Goal: Task Accomplishment & Management: Complete application form

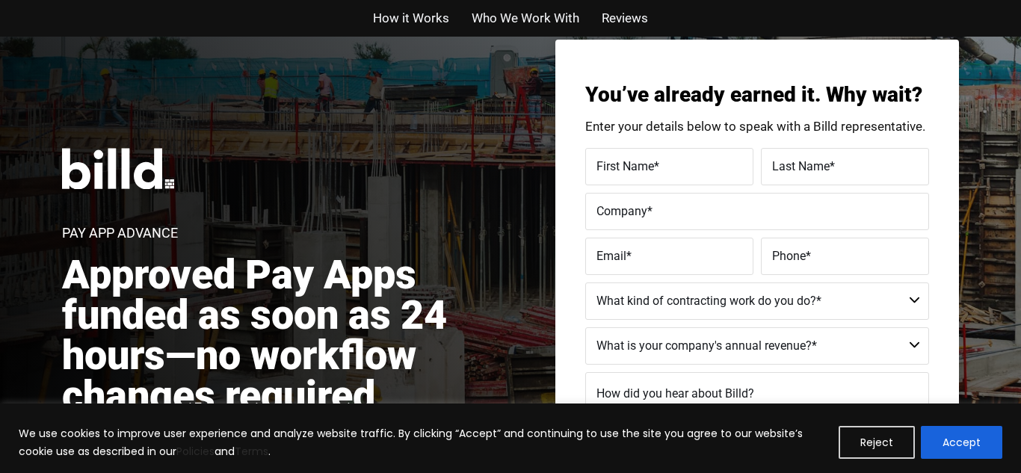
scroll to position [40, 0]
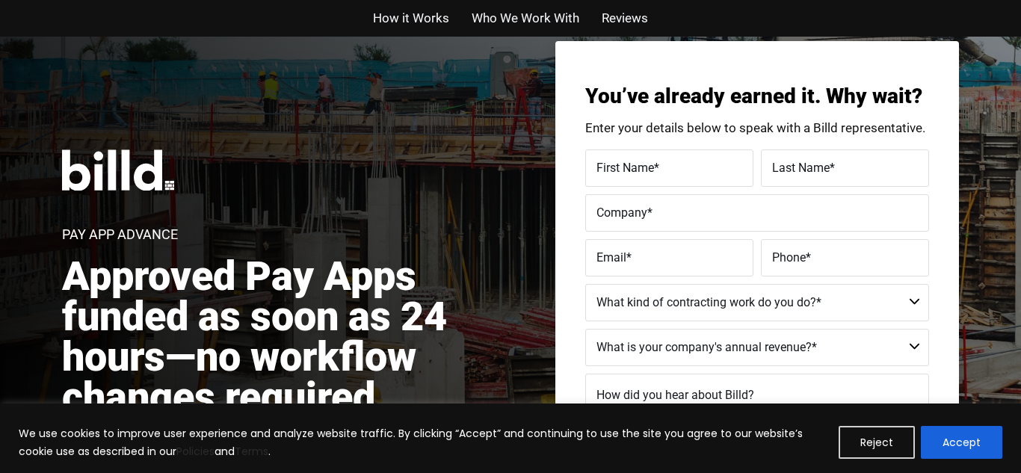
click at [616, 160] on span "First Name" at bounding box center [626, 167] width 58 height 14
click at [616, 159] on input "First Name *" at bounding box center [669, 168] width 168 height 37
click at [616, 159] on span "First Name" at bounding box center [610, 156] width 35 height 8
click at [616, 159] on input "First Name *" at bounding box center [669, 168] width 168 height 37
click at [616, 160] on span "First Name" at bounding box center [626, 167] width 58 height 14
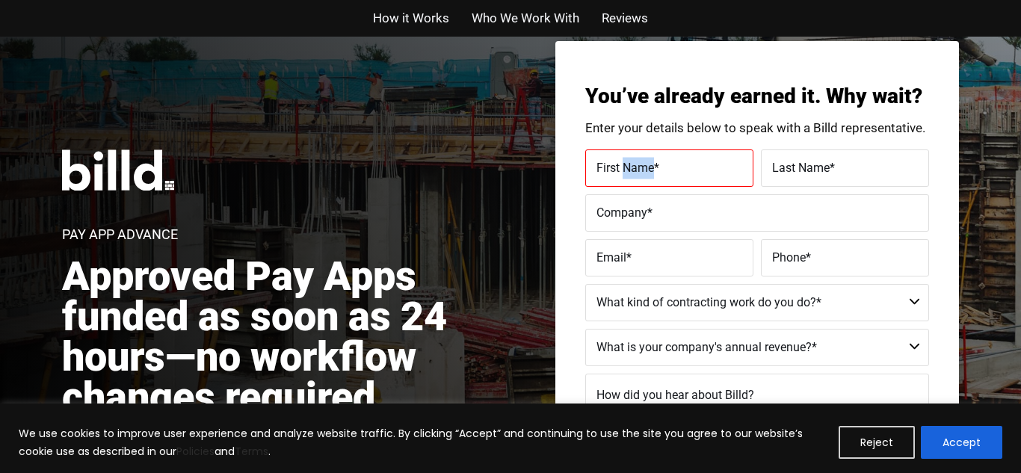
click at [616, 159] on input "First Name *" at bounding box center [669, 168] width 168 height 37
click at [616, 159] on span "First Name" at bounding box center [610, 156] width 35 height 8
click at [616, 159] on input "First Name *" at bounding box center [669, 168] width 168 height 37
type input "[PERSON_NAME]"
click at [810, 168] on span "Last Name" at bounding box center [801, 167] width 58 height 14
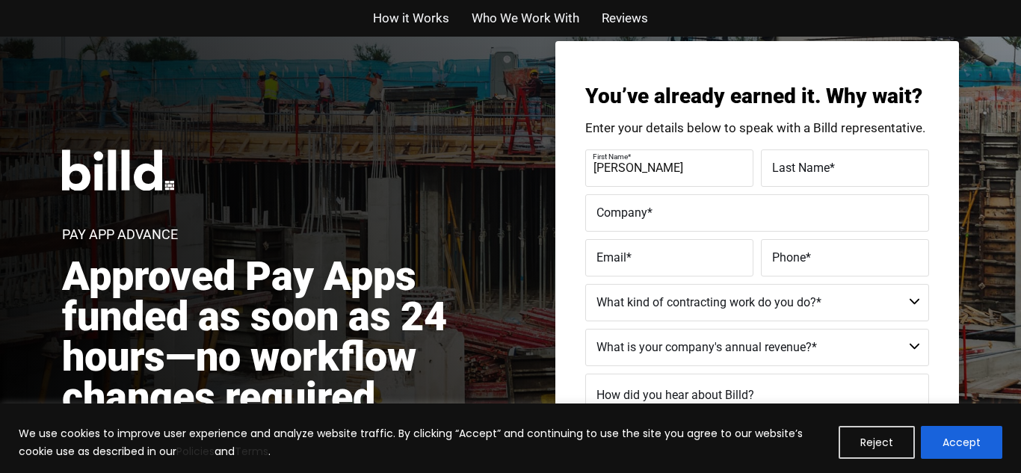
click at [810, 168] on input "Last Name *" at bounding box center [845, 168] width 168 height 37
type input "[PERSON_NAME]"
click at [664, 212] on label "Company *" at bounding box center [757, 213] width 321 height 22
click at [664, 212] on input "Company *" at bounding box center [757, 212] width 344 height 37
click at [664, 212] on label "Company *" at bounding box center [755, 202] width 325 height 22
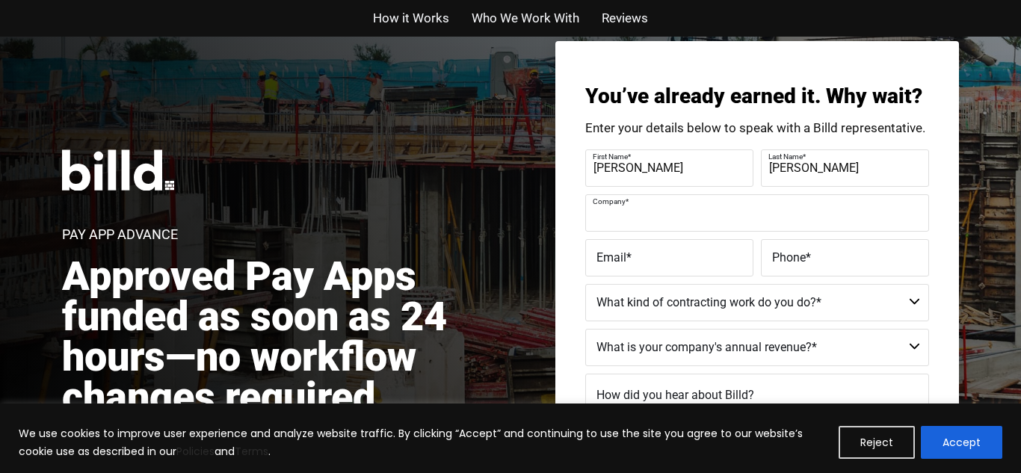
click at [664, 212] on input "Company *" at bounding box center [757, 212] width 344 height 37
type input "A 2 Z Enterprize 2025 LLC"
type input "[EMAIL_ADDRESS][DOMAIN_NAME]"
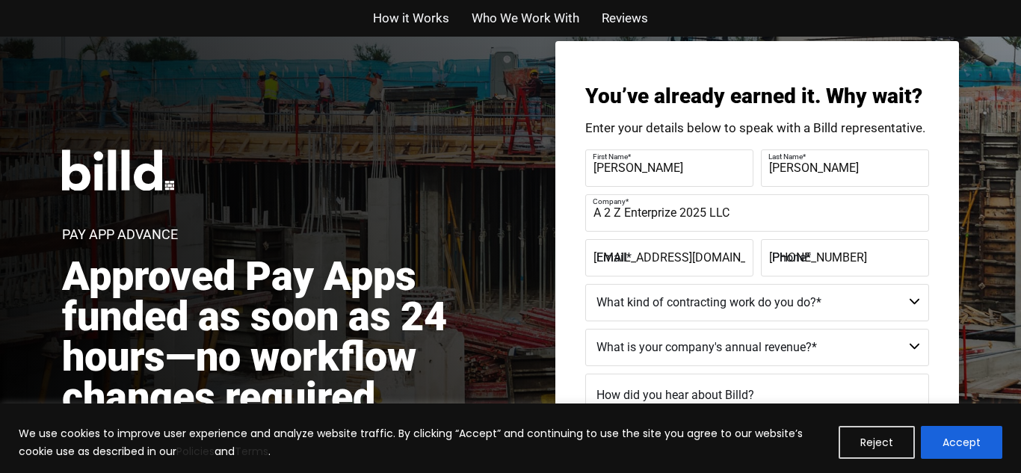
type input "[PHONE_NUMBER]"
click at [733, 255] on label "Email *" at bounding box center [668, 246] width 150 height 22
click at [733, 255] on input "[EMAIL_ADDRESS][DOMAIN_NAME]" at bounding box center [669, 257] width 168 height 37
type input "c"
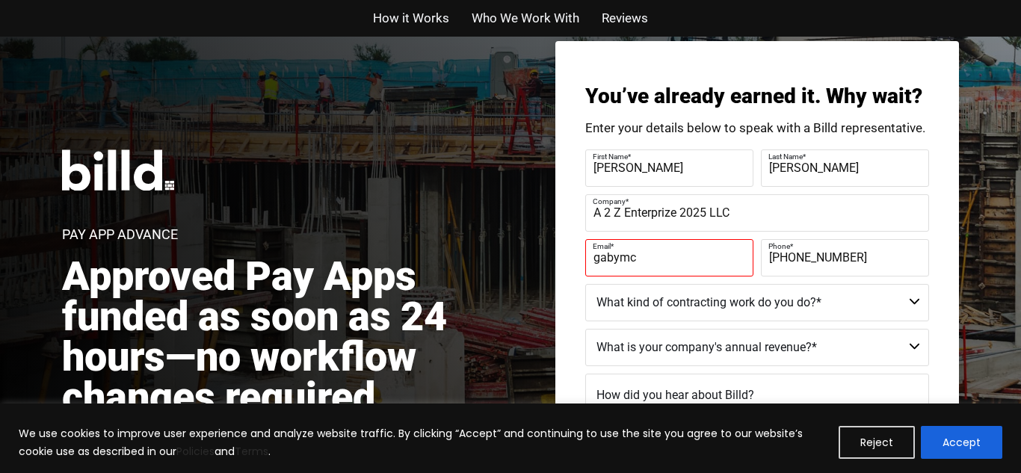
type input "[EMAIL_ADDRESS][DOMAIN_NAME]"
click at [859, 259] on input "[PHONE_NUMBER]" at bounding box center [845, 257] width 168 height 37
drag, startPoint x: 859, startPoint y: 259, endPoint x: 764, endPoint y: 250, distance: 95.3
click at [764, 250] on input "[PHONE_NUMBER]" at bounding box center [845, 257] width 168 height 37
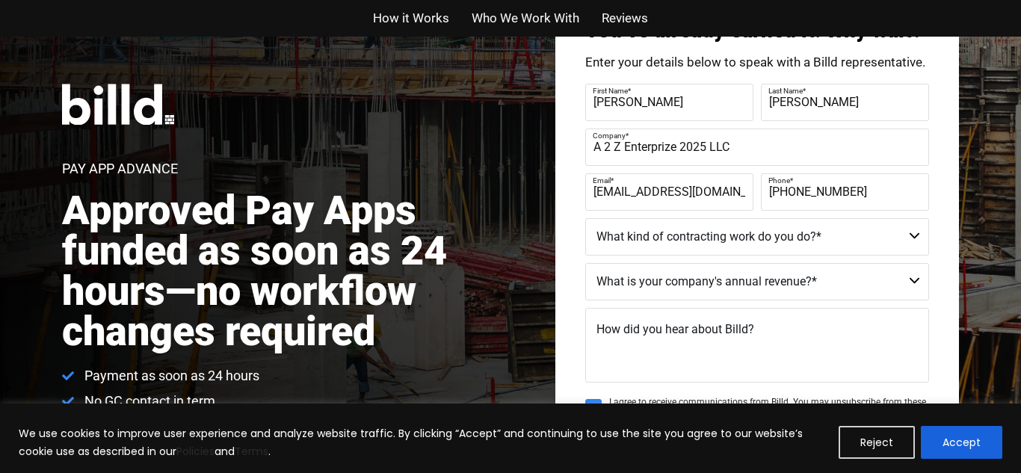
scroll to position [173, 0]
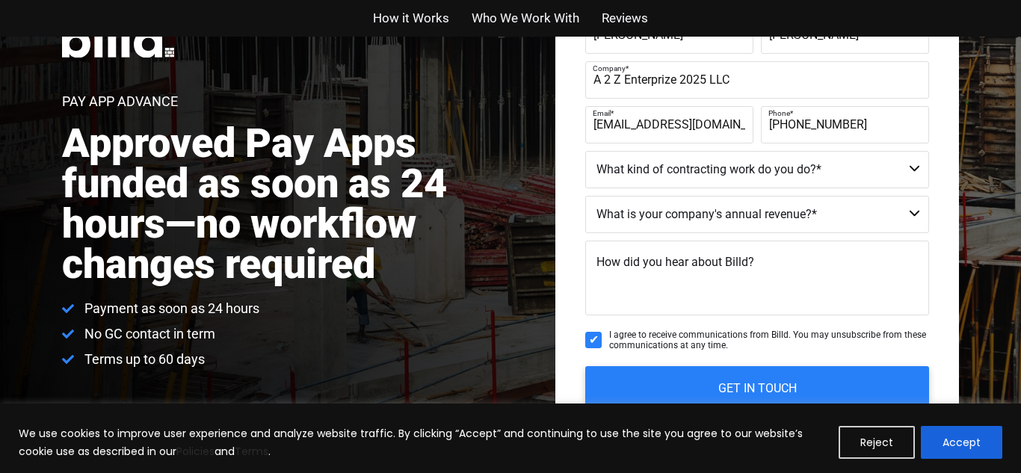
type input "[PHONE_NUMBER]"
click at [911, 168] on select "Residential - Our Services Do Not Apply Not a Contractor Commercial and Residen…" at bounding box center [757, 169] width 344 height 37
select select "Commercial"
click at [585, 151] on select "Residential - Our Services Do Not Apply Not a Contractor Commercial and Residen…" at bounding box center [757, 169] width 344 height 37
click at [697, 213] on select "Less than $1M $1M - $2M $2M - $4M $4M - $8M $8M - $25M $25M - $40M $40M +" at bounding box center [757, 214] width 344 height 37
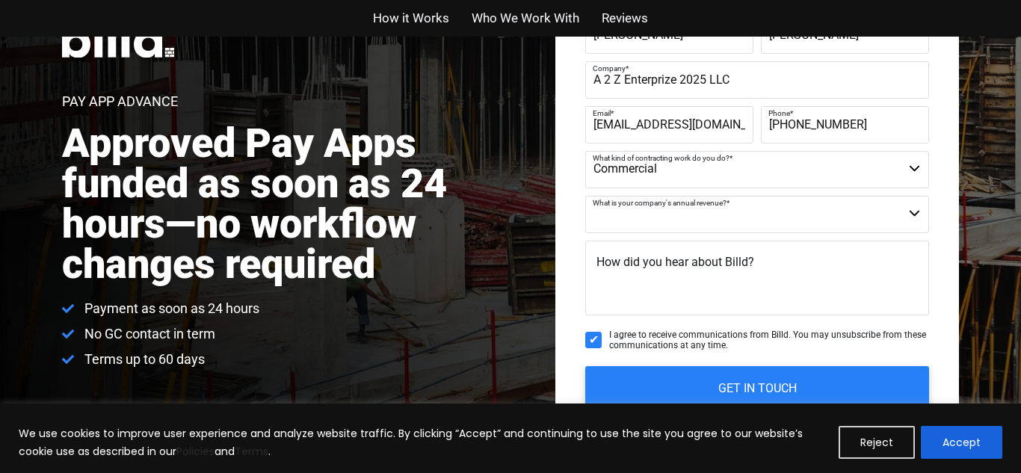
select select "Less than $1M"
click at [585, 196] on select "Less than $1M $1M - $2M $2M - $4M $4M - $8M $8M - $25M $25M - $40M $40M +" at bounding box center [757, 214] width 344 height 37
click at [701, 280] on textarea "How did you hear about Billd?" at bounding box center [757, 278] width 344 height 75
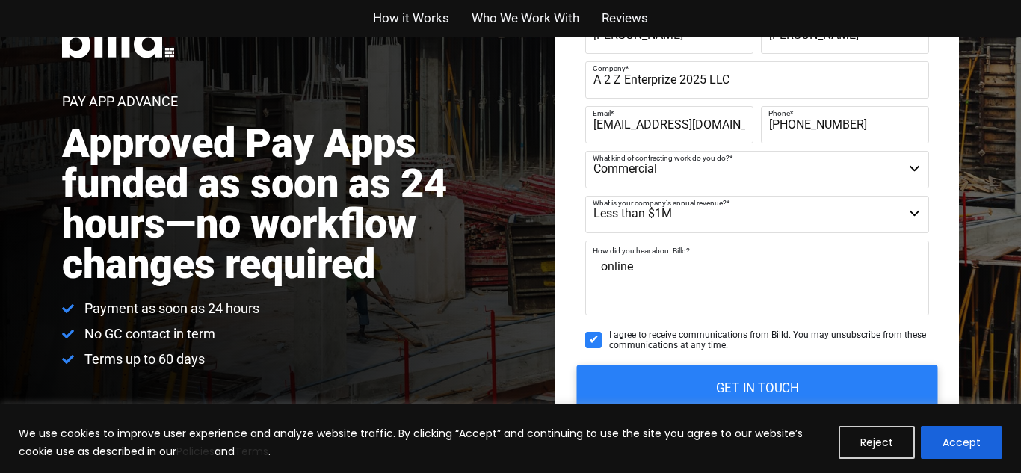
type textarea "online"
click at [736, 386] on input "GET IN TOUCH" at bounding box center [757, 388] width 361 height 47
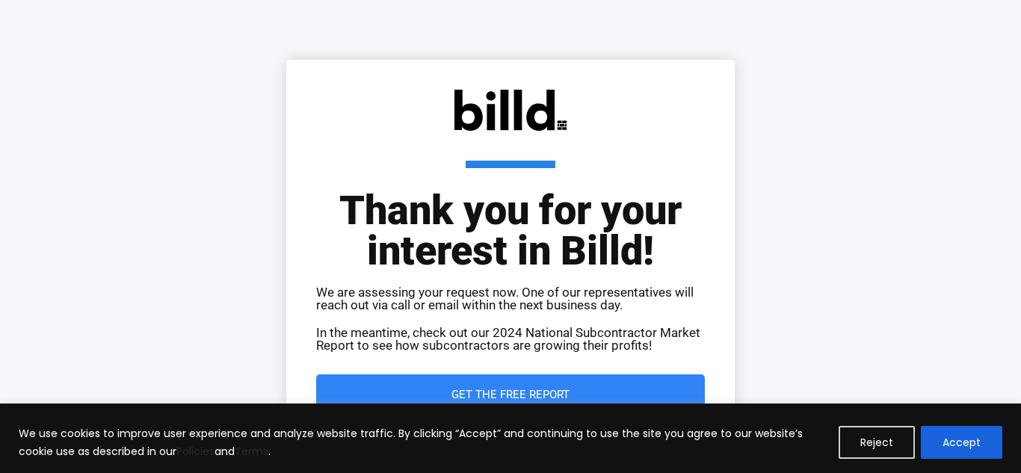
click at [89, 337] on div "Thank you for your interest in Billd! We are assessing your request now. One of…" at bounding box center [510, 252] width 1021 height 505
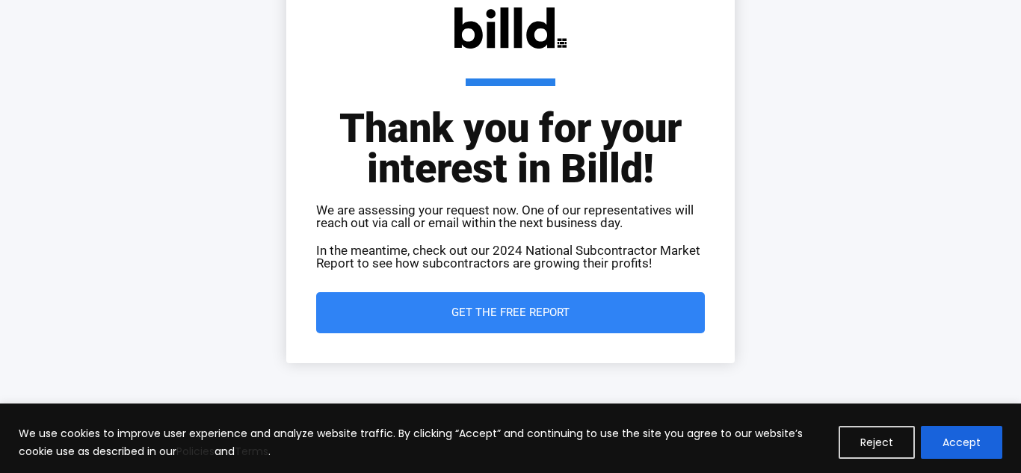
scroll to position [86, 0]
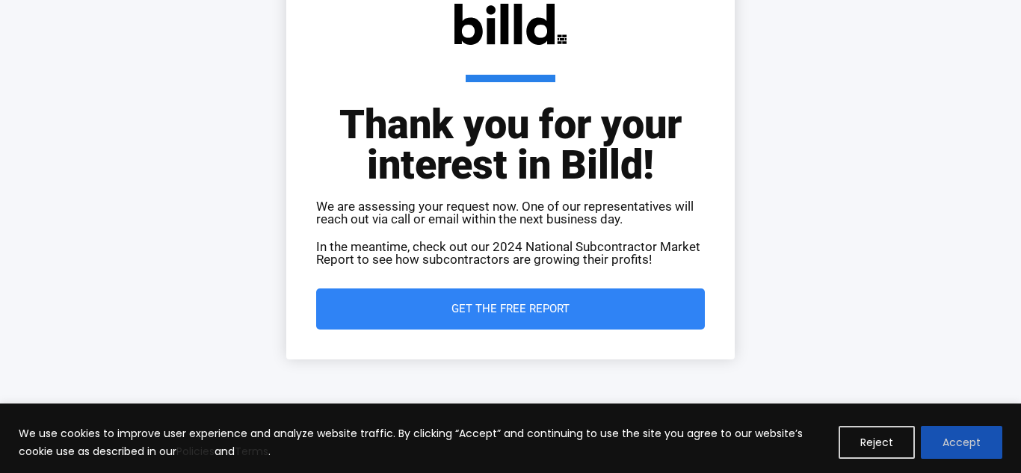
click at [946, 444] on button "Accept" at bounding box center [961, 442] width 81 height 33
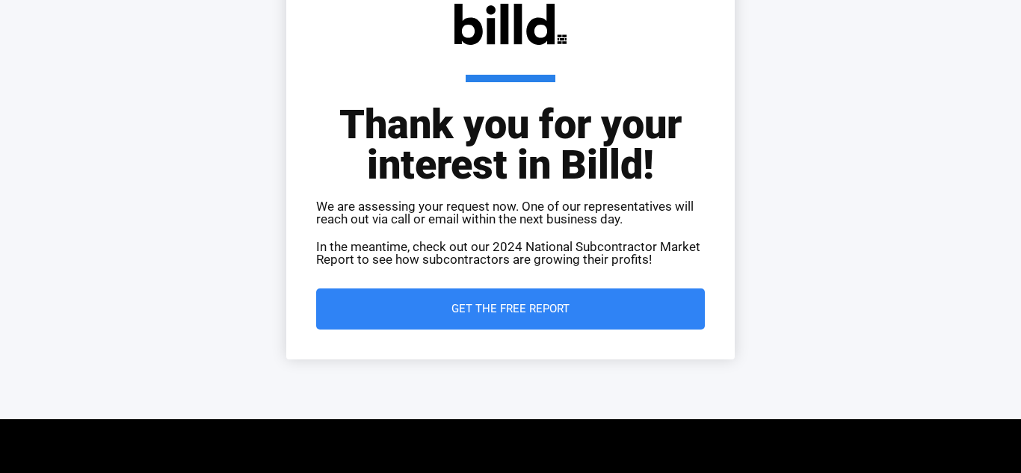
scroll to position [0, 0]
